Goal: Task Accomplishment & Management: Complete application form

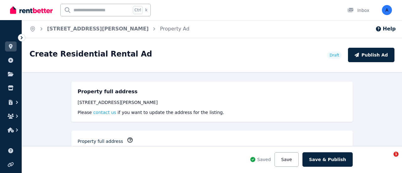
select select "**"
select select "**********"
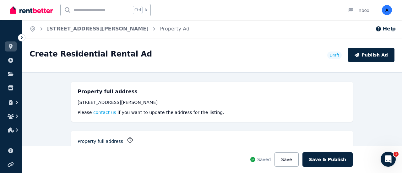
drag, startPoint x: 268, startPoint y: 32, endPoint x: 102, endPoint y: 1, distance: 168.7
click at [265, 32] on div "Home [STREET_ADDRESS][PERSON_NAME] Property Ad Help" at bounding box center [212, 29] width 380 height 18
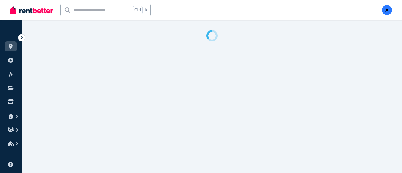
select select "**"
select select "**********"
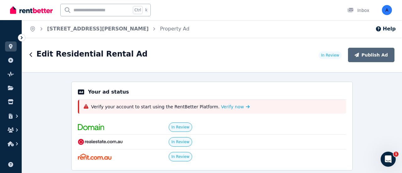
click at [252, 50] on div "Edit Residential Rental Ad" at bounding box center [172, 55] width 285 height 12
click at [214, 62] on div "Edit Residential Rental Ad In Review Publish Ad" at bounding box center [212, 55] width 380 height 35
click at [221, 106] on span "Verify now" at bounding box center [232, 107] width 23 height 6
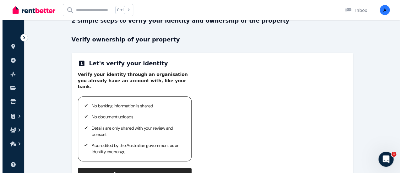
scroll to position [63, 0]
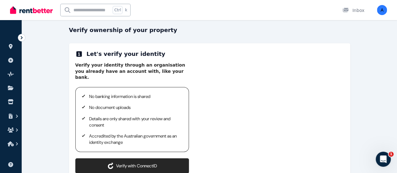
drag, startPoint x: 88, startPoint y: 66, endPoint x: 180, endPoint y: 71, distance: 91.8
click at [180, 71] on p "Verify your identity through an organisation you already have an account with, …" at bounding box center [132, 71] width 114 height 19
click at [175, 73] on p "Verify your identity through an organisation you already have an account with, …" at bounding box center [132, 71] width 114 height 19
click at [153, 74] on p "Verify your identity through an organisation you already have an account with, …" at bounding box center [132, 71] width 114 height 19
click at [141, 158] on button "Verify with ConnectID" at bounding box center [132, 165] width 114 height 15
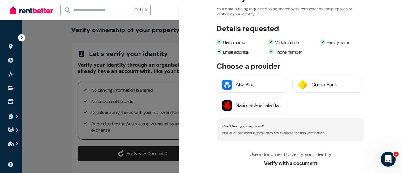
scroll to position [94, 0]
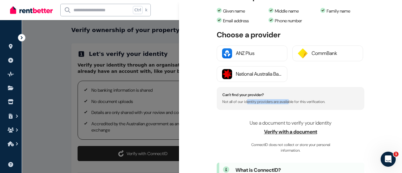
drag, startPoint x: 249, startPoint y: 101, endPoint x: 294, endPoint y: 104, distance: 45.3
click at [295, 102] on p "Not all of our identity providers are available for this verification." at bounding box center [290, 102] width 136 height 4
click at [260, 110] on div "ConnectID logo Close Verify with ConnectID Your data is being requested to be s…" at bounding box center [290, 86] width 223 height 173
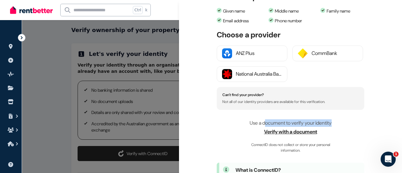
drag, startPoint x: 264, startPoint y: 125, endPoint x: 328, endPoint y: 126, distance: 64.1
click at [331, 126] on p "Use a document to verify your identity Verify with a document ConnectID does no…" at bounding box center [291, 136] width 148 height 34
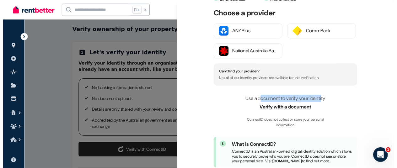
scroll to position [126, 0]
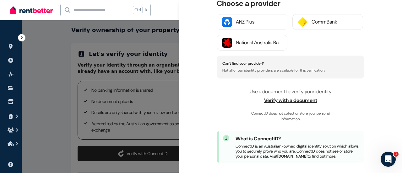
click at [242, 102] on span "Verify with a document" at bounding box center [291, 101] width 148 height 8
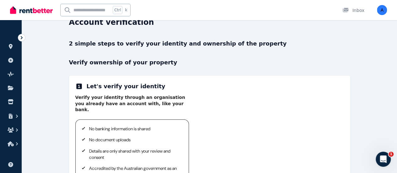
scroll to position [31, 0]
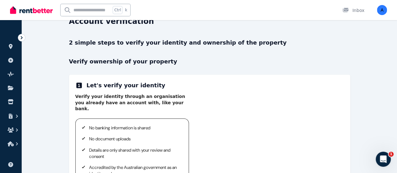
drag, startPoint x: 145, startPoint y: 103, endPoint x: 201, endPoint y: 102, distance: 55.9
click at [189, 102] on p "Verify your identity through an organisation you already have an account with, …" at bounding box center [132, 103] width 114 height 19
drag, startPoint x: 181, startPoint y: 107, endPoint x: 151, endPoint y: 116, distance: 31.0
click at [178, 108] on div "Verify your identity through an organisation you already have an account with, …" at bounding box center [132, 149] width 114 height 111
click at [140, 126] on ul "No banking information is shared No document uploads Details are only shared wi…" at bounding box center [132, 151] width 99 height 52
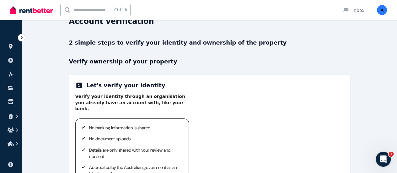
click at [134, 137] on ul "No banking information is shared No document uploads Details are only shared wi…" at bounding box center [132, 151] width 99 height 52
click at [113, 126] on ul "No banking information is shared No document uploads Details are only shared wi…" at bounding box center [132, 151] width 99 height 52
click at [97, 125] on p "No banking information is shared" at bounding box center [135, 128] width 92 height 6
click at [292, 21] on div "Account verification" at bounding box center [207, 22] width 277 height 12
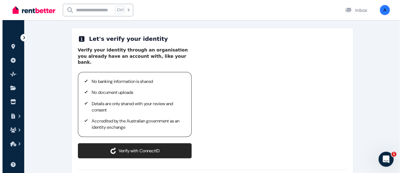
scroll to position [114, 0]
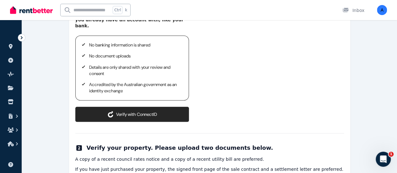
drag, startPoint x: 130, startPoint y: 64, endPoint x: 143, endPoint y: 62, distance: 13.4
click at [131, 64] on p "Details are only shared with your review and consent" at bounding box center [135, 70] width 92 height 12
drag, startPoint x: 169, startPoint y: 60, endPoint x: 185, endPoint y: 61, distance: 15.7
click at [171, 64] on p "Details are only shared with your review and consent" at bounding box center [135, 70] width 92 height 12
drag, startPoint x: 185, startPoint y: 61, endPoint x: 194, endPoint y: 62, distance: 9.2
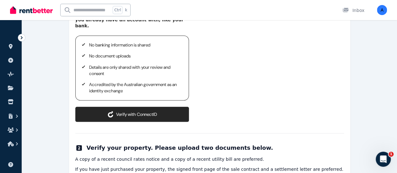
click at [181, 64] on p "Details are only shared with your review and consent" at bounding box center [135, 70] width 92 height 12
click at [139, 107] on button "Verify with ConnectID" at bounding box center [132, 114] width 114 height 15
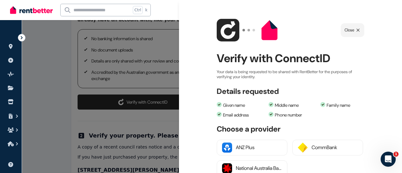
scroll to position [63, 0]
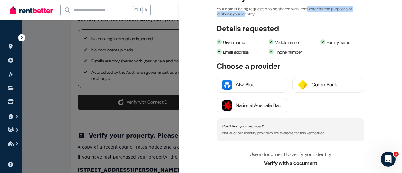
drag, startPoint x: 247, startPoint y: 12, endPoint x: 315, endPoint y: 12, distance: 67.8
click at [315, 12] on p "Your data is being requested to be shared with RentBetter for the purposes of v…" at bounding box center [291, 12] width 148 height 10
click at [336, 14] on p "Your data is being requested to be shared with RentBetter for the purposes of v…" at bounding box center [291, 12] width 148 height 10
click at [239, 19] on div "ConnectID logo Close Verify with ConnectID Your data is being requested to be s…" at bounding box center [290, 86] width 223 height 173
click at [274, 19] on div "ConnectID logo Close Verify with ConnectID Your data is being requested to be s…" at bounding box center [290, 86] width 223 height 173
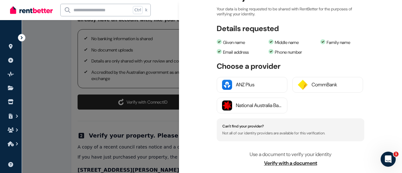
drag, startPoint x: 227, startPoint y: 45, endPoint x: 249, endPoint y: 43, distance: 22.4
click at [249, 43] on li "Given name" at bounding box center [241, 42] width 49 height 7
click at [285, 43] on li "Middle name" at bounding box center [292, 42] width 49 height 7
click at [326, 40] on li "Family name" at bounding box center [344, 42] width 49 height 7
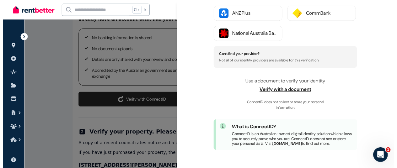
scroll to position [138, 0]
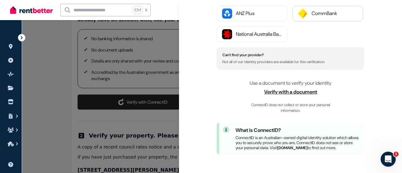
click at [332, 10] on div "CommBank" at bounding box center [334, 14] width 46 height 8
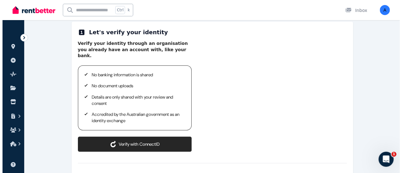
scroll to position [126, 0]
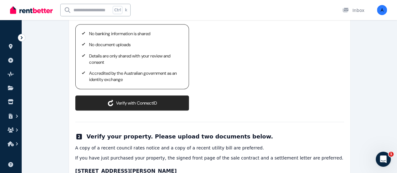
click at [159, 95] on button "Verify with ConnectID" at bounding box center [132, 102] width 114 height 15
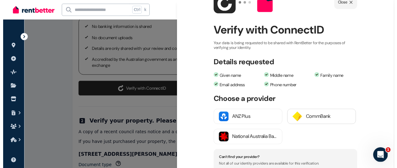
scroll to position [63, 0]
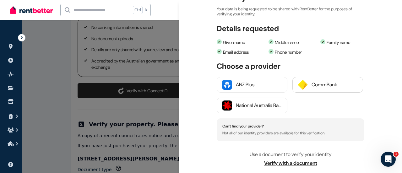
click at [331, 83] on div "CommBank" at bounding box center [334, 85] width 46 height 8
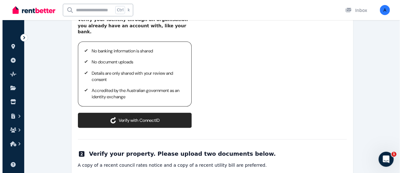
scroll to position [114, 0]
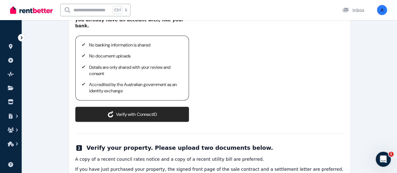
click at [179, 107] on button "Verify with ConnectID" at bounding box center [132, 114] width 114 height 15
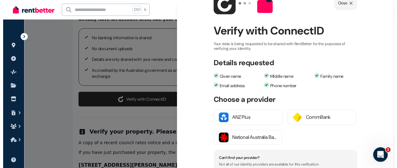
scroll to position [63, 0]
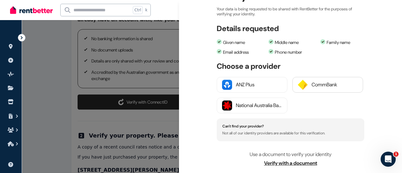
click at [336, 86] on div "CommBank" at bounding box center [334, 85] width 46 height 8
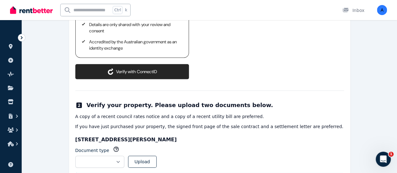
scroll to position [177, 0]
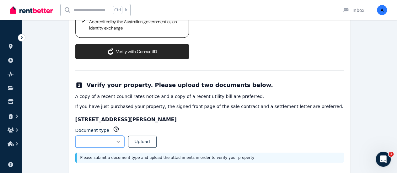
click at [124, 136] on select "**********" at bounding box center [99, 142] width 49 height 12
select select "**********"
click at [75, 136] on select "**********" at bounding box center [99, 142] width 49 height 12
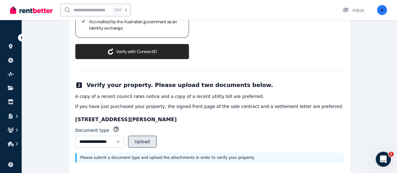
click at [156, 136] on button "Upload" at bounding box center [142, 142] width 29 height 12
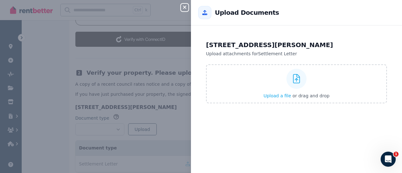
click at [185, 10] on button "Close panel" at bounding box center [185, 8] width 8 height 8
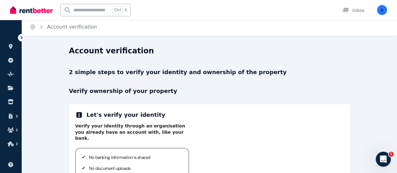
scroll to position [0, 0]
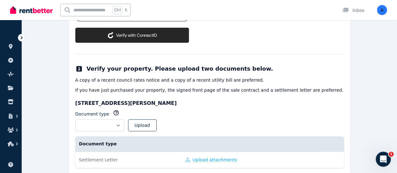
scroll to position [198, 0]
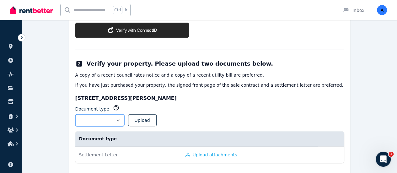
click at [124, 114] on select "**********" at bounding box center [99, 120] width 49 height 12
select select "**********"
click at [75, 114] on select "**********" at bounding box center [99, 120] width 49 height 12
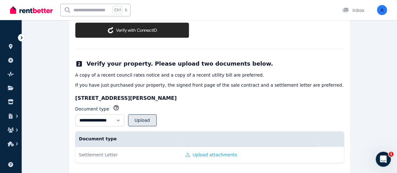
click at [157, 114] on button "Upload" at bounding box center [142, 120] width 29 height 12
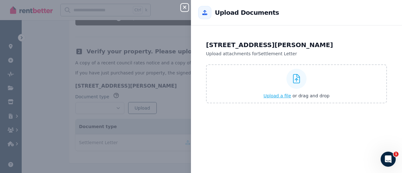
click at [274, 95] on span "Upload a file" at bounding box center [277, 95] width 28 height 5
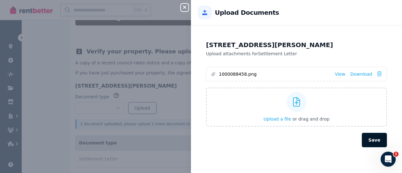
click at [372, 140] on button "Save" at bounding box center [374, 140] width 25 height 14
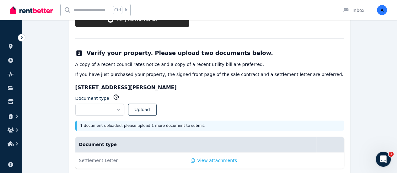
scroll to position [215, 0]
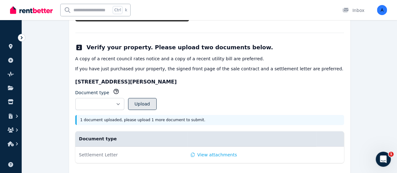
click at [157, 98] on button "Upload" at bounding box center [142, 104] width 29 height 12
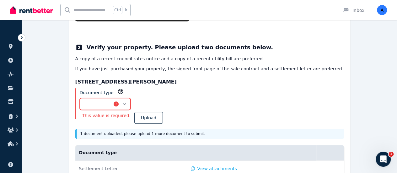
click at [131, 98] on select "**********" at bounding box center [105, 104] width 51 height 12
select select "**********"
click at [80, 98] on select "**********" at bounding box center [105, 104] width 51 height 12
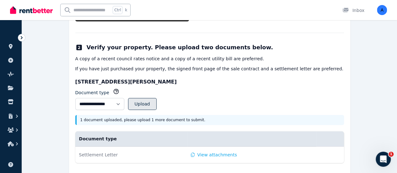
click at [157, 98] on button "Upload" at bounding box center [142, 104] width 29 height 12
select select
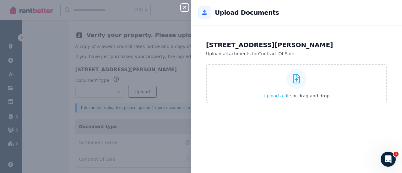
click at [281, 96] on span "Upload a file" at bounding box center [277, 95] width 28 height 5
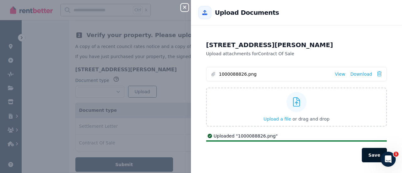
click at [369, 155] on button "Save" at bounding box center [374, 155] width 25 height 14
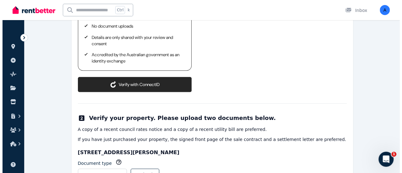
scroll to position [141, 0]
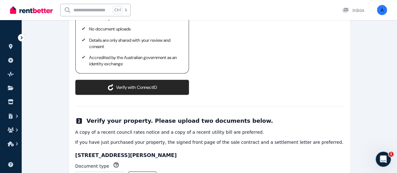
click at [180, 80] on button "Verify with ConnectID" at bounding box center [132, 87] width 114 height 15
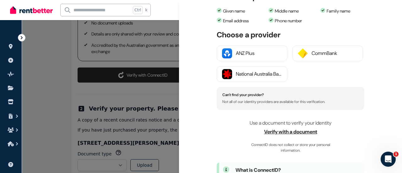
scroll to position [126, 0]
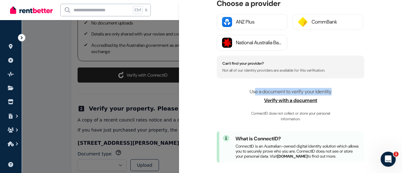
drag, startPoint x: 252, startPoint y: 90, endPoint x: 344, endPoint y: 92, distance: 91.7
click at [343, 93] on p "Use a document to verify your identity Verify with a document ConnectID does no…" at bounding box center [291, 105] width 148 height 34
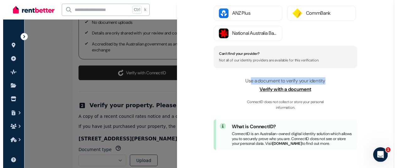
scroll to position [138, 0]
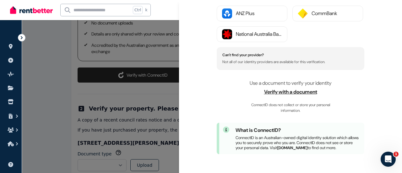
click at [287, 88] on span "Verify with a document" at bounding box center [291, 92] width 148 height 8
